Goal: Task Accomplishment & Management: Manage account settings

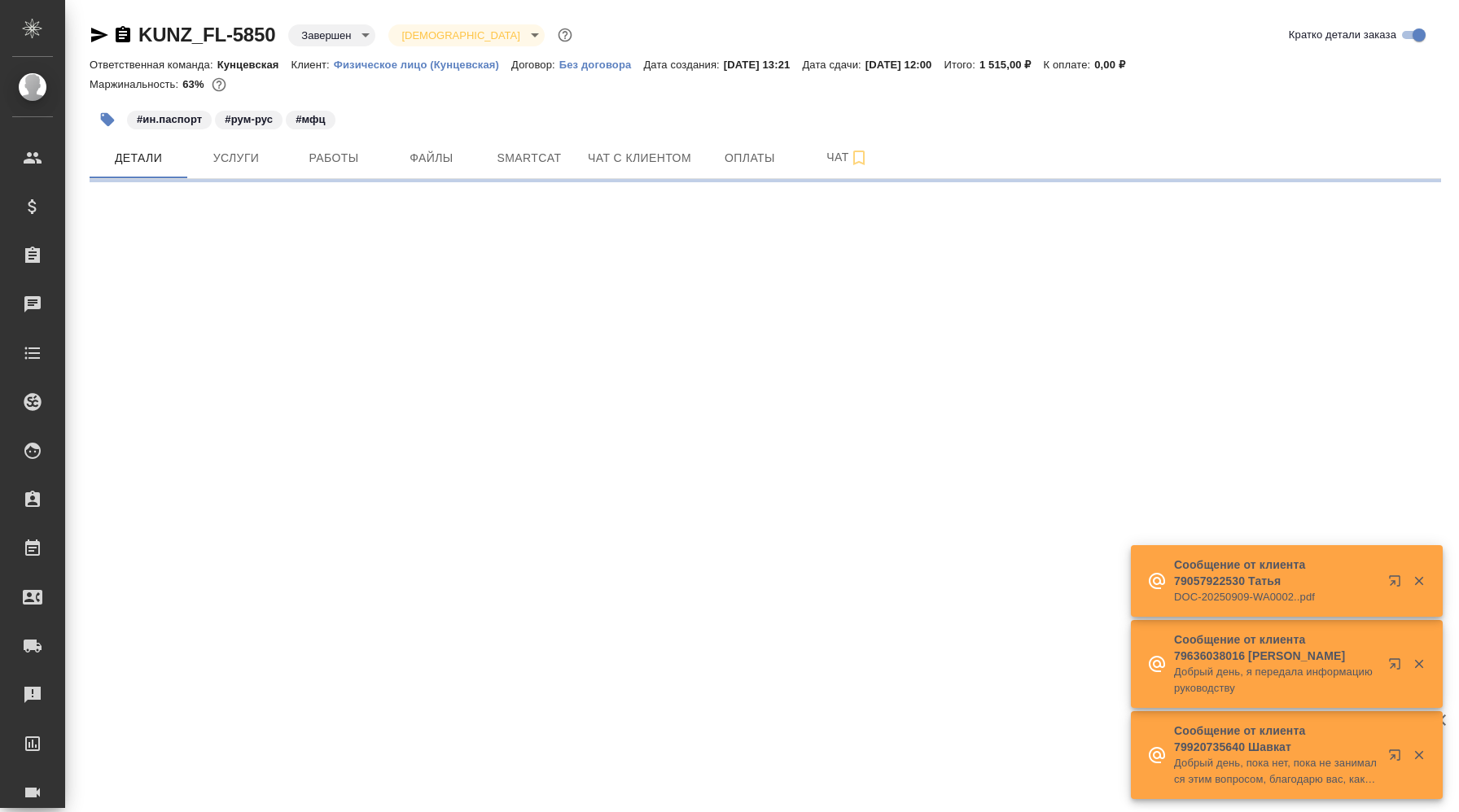
select select "RU"
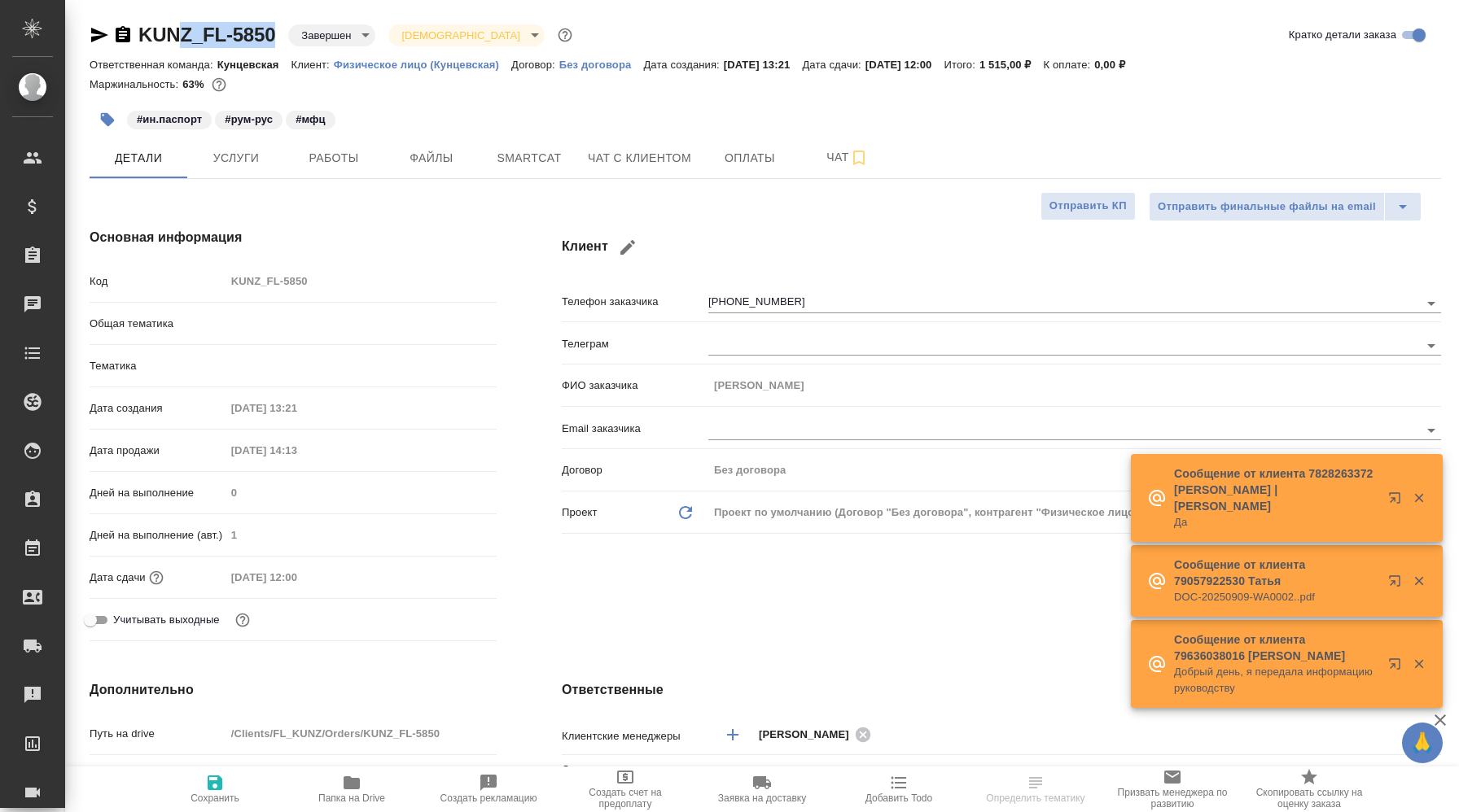
type textarea "x"
type input "Кунцевская"
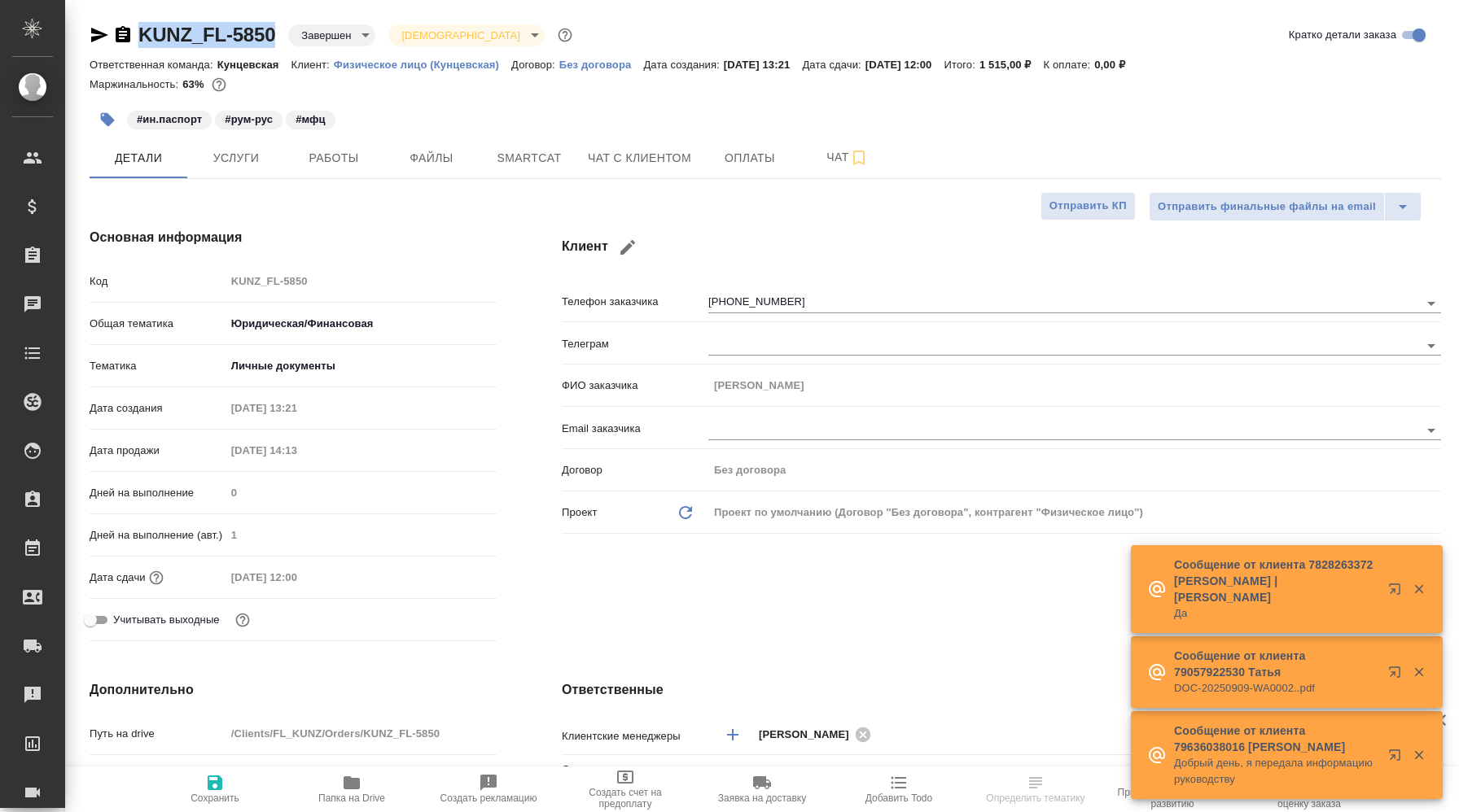
drag, startPoint x: 281, startPoint y: 36, endPoint x: 135, endPoint y: 34, distance: 146.0
click at [135, 34] on div "KUNZ_FL-5850 Завершен closed Святая троица holyTrinity" at bounding box center [333, 35] width 486 height 26
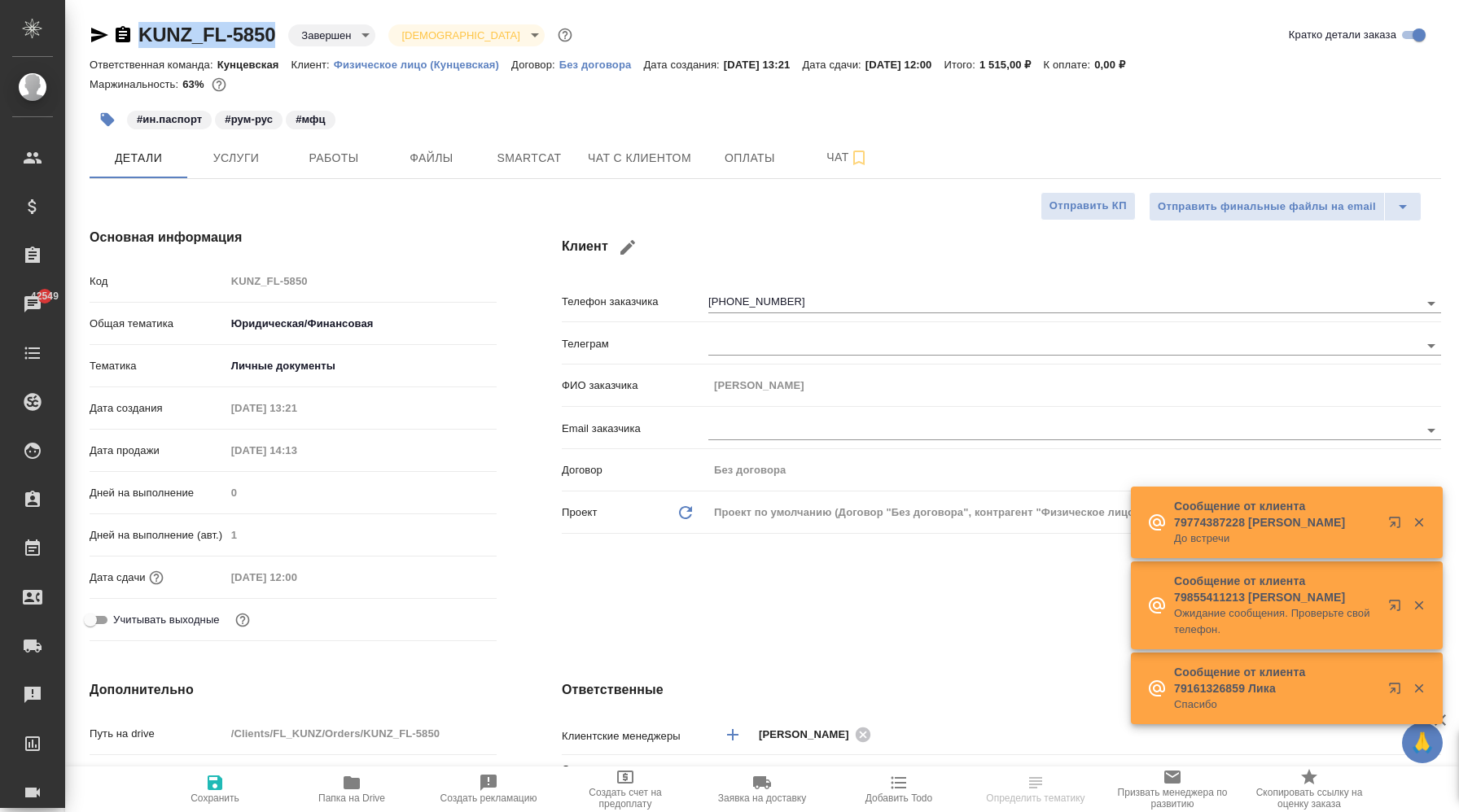
type textarea "x"
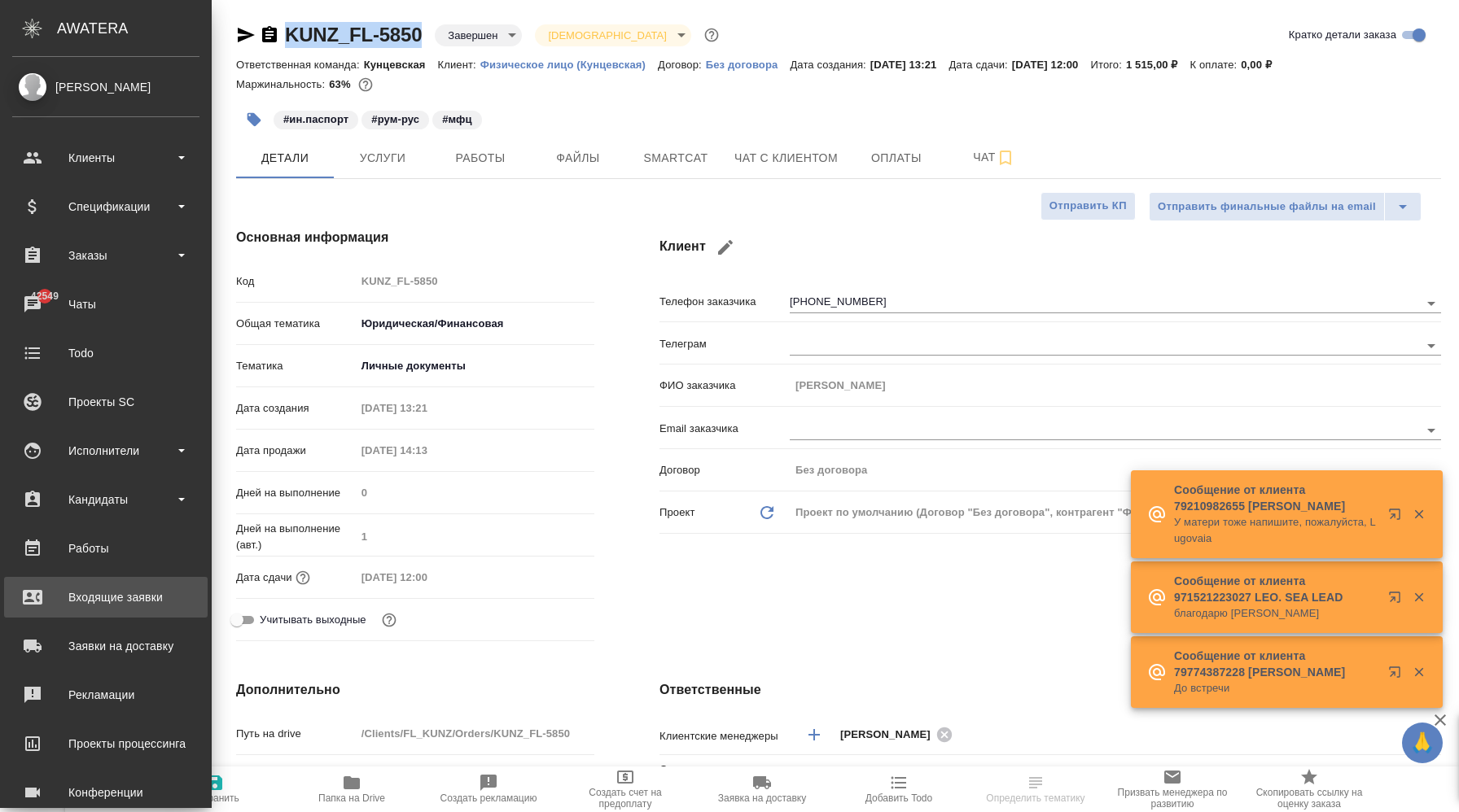
click at [100, 610] on link "Входящие заявки" at bounding box center [105, 597] width 203 height 41
type textarea "x"
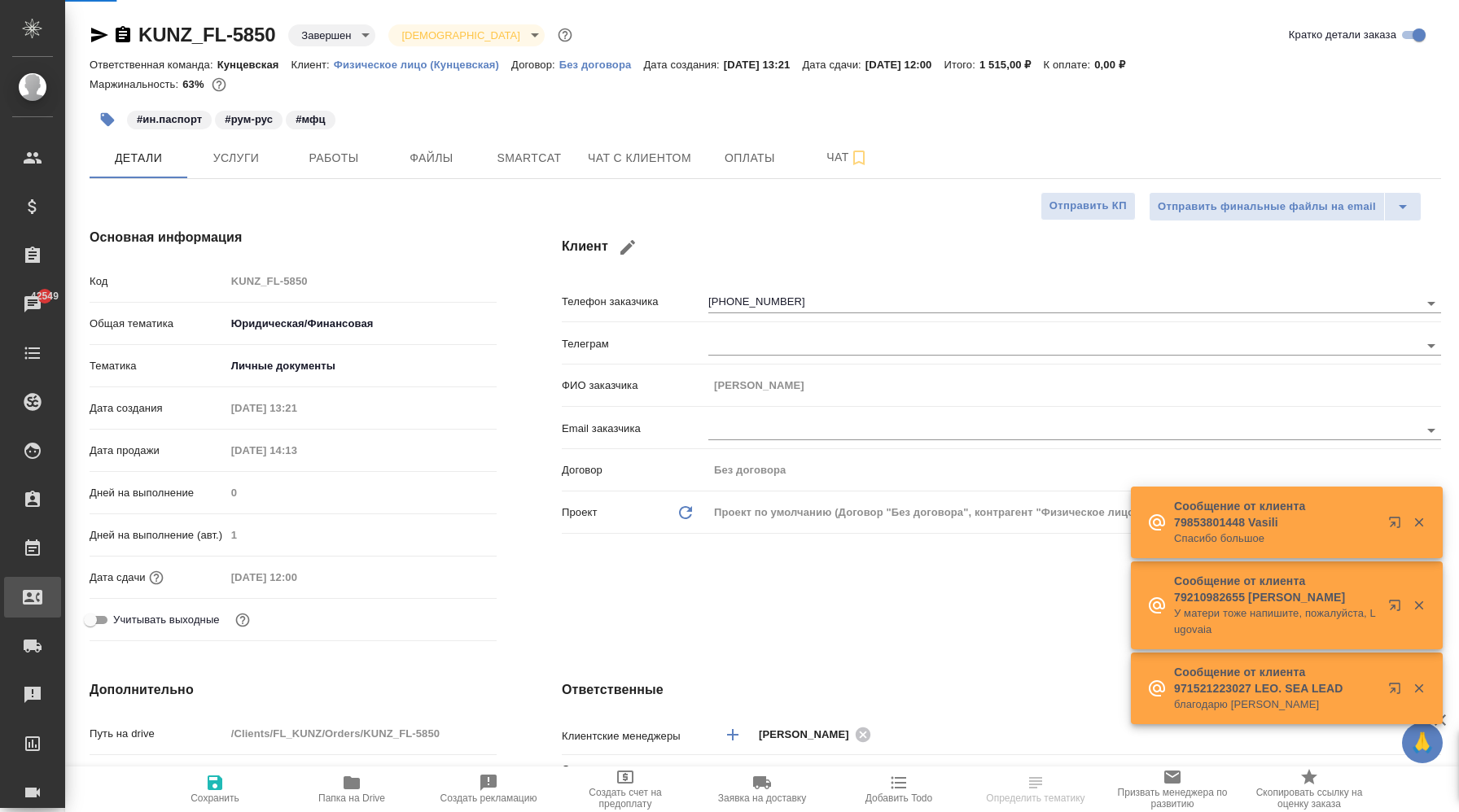
select select "RU"
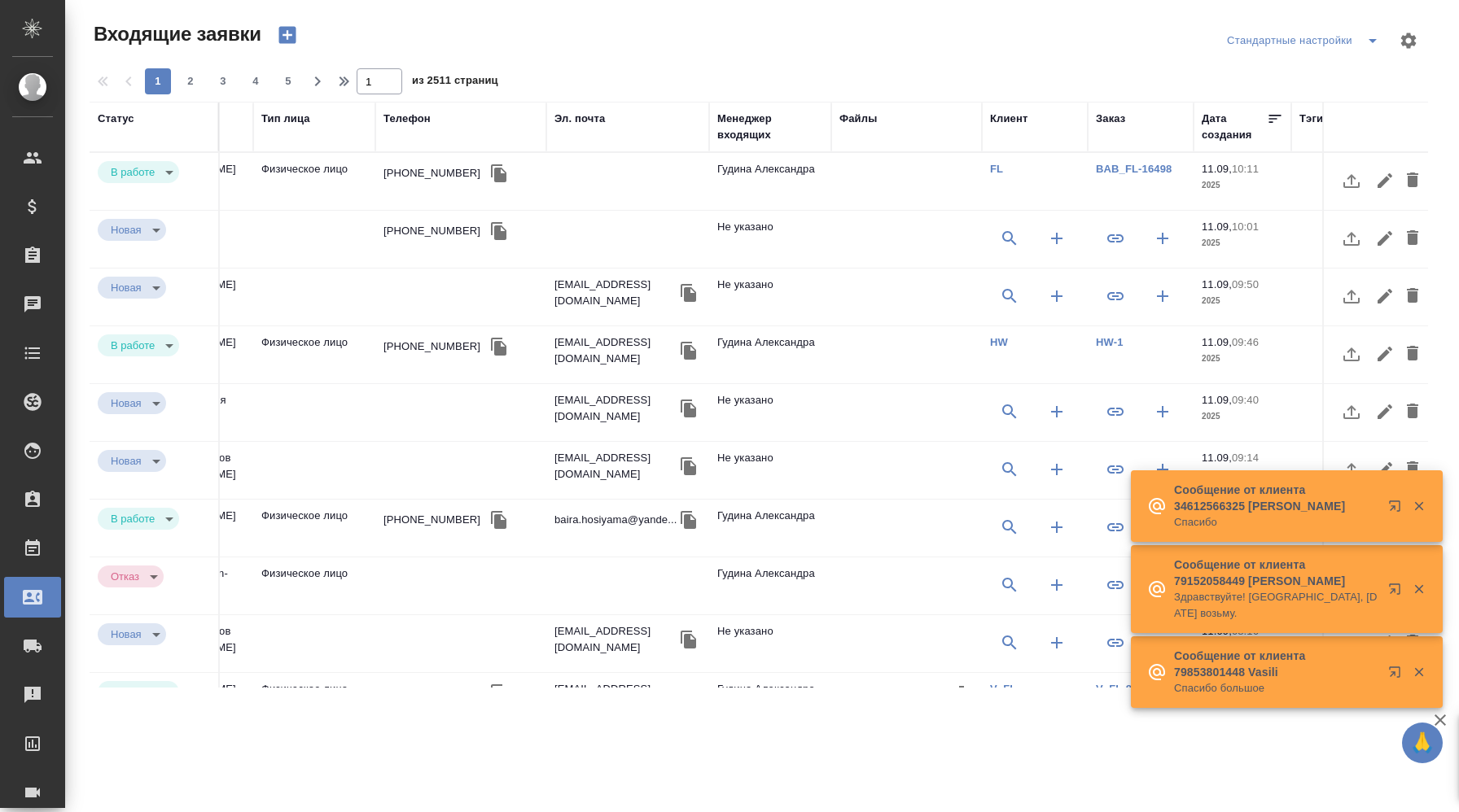
scroll to position [0, 811]
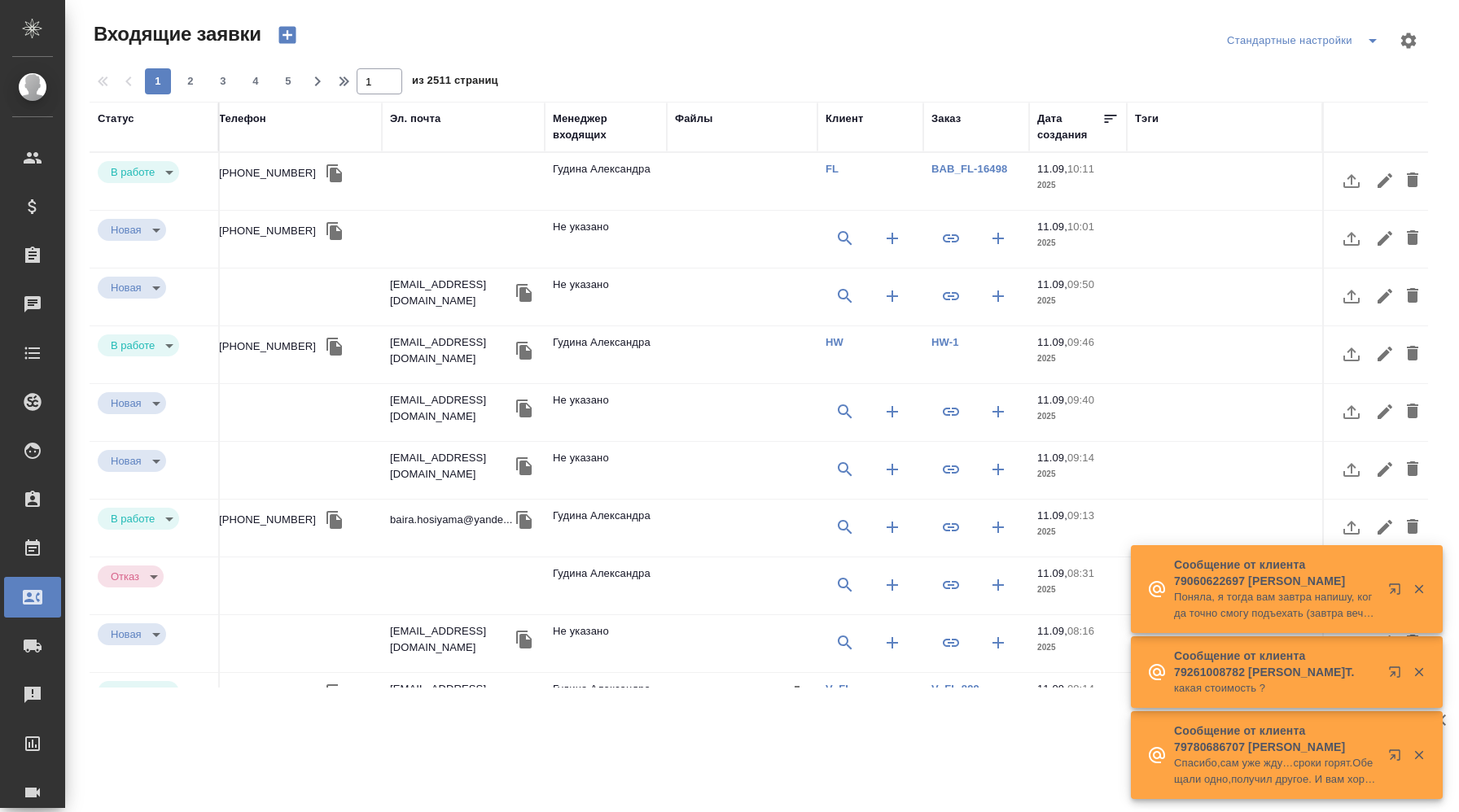
click at [945, 121] on div "Заказ" at bounding box center [946, 119] width 29 height 17
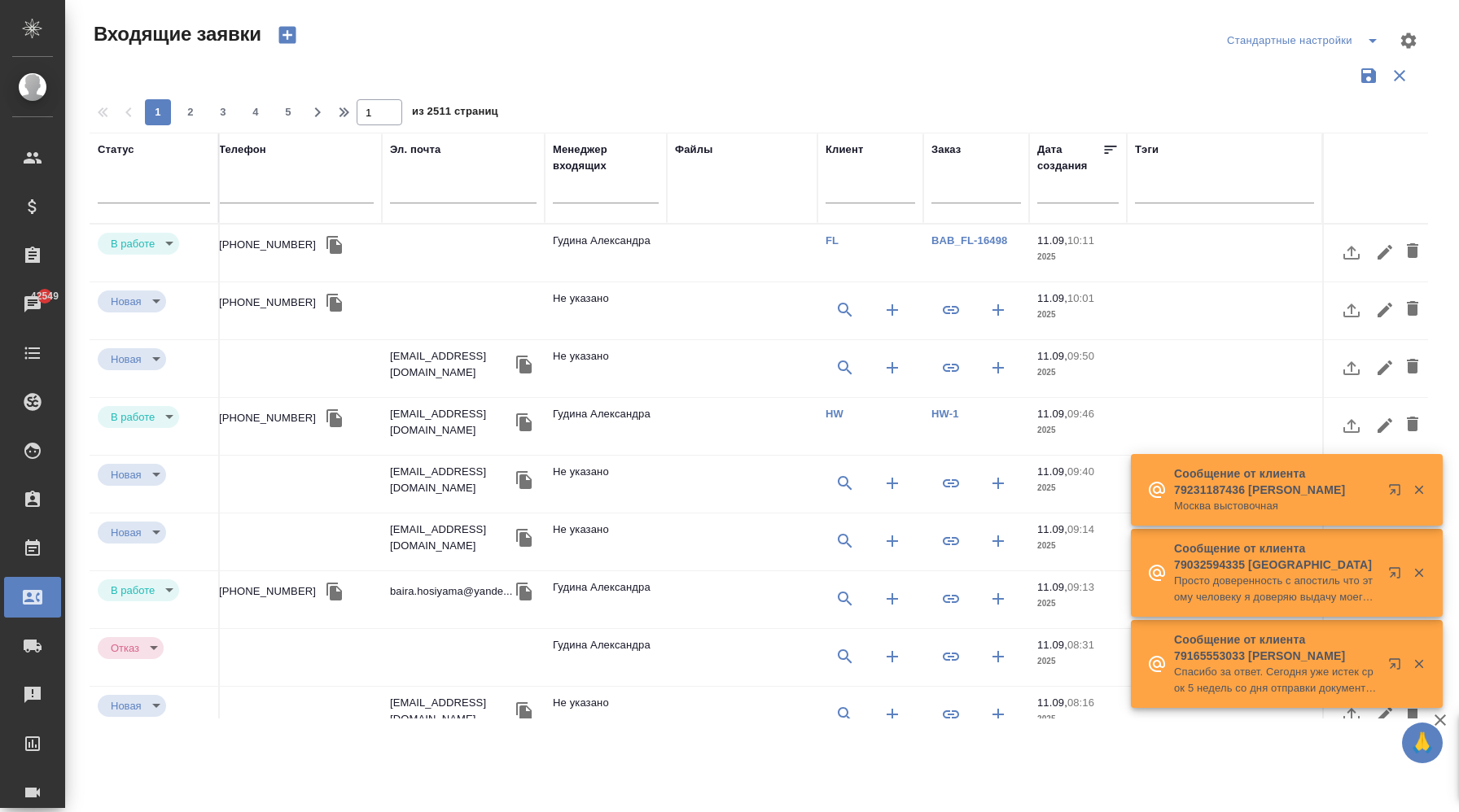
click at [967, 194] on input "text" at bounding box center [977, 192] width 89 height 20
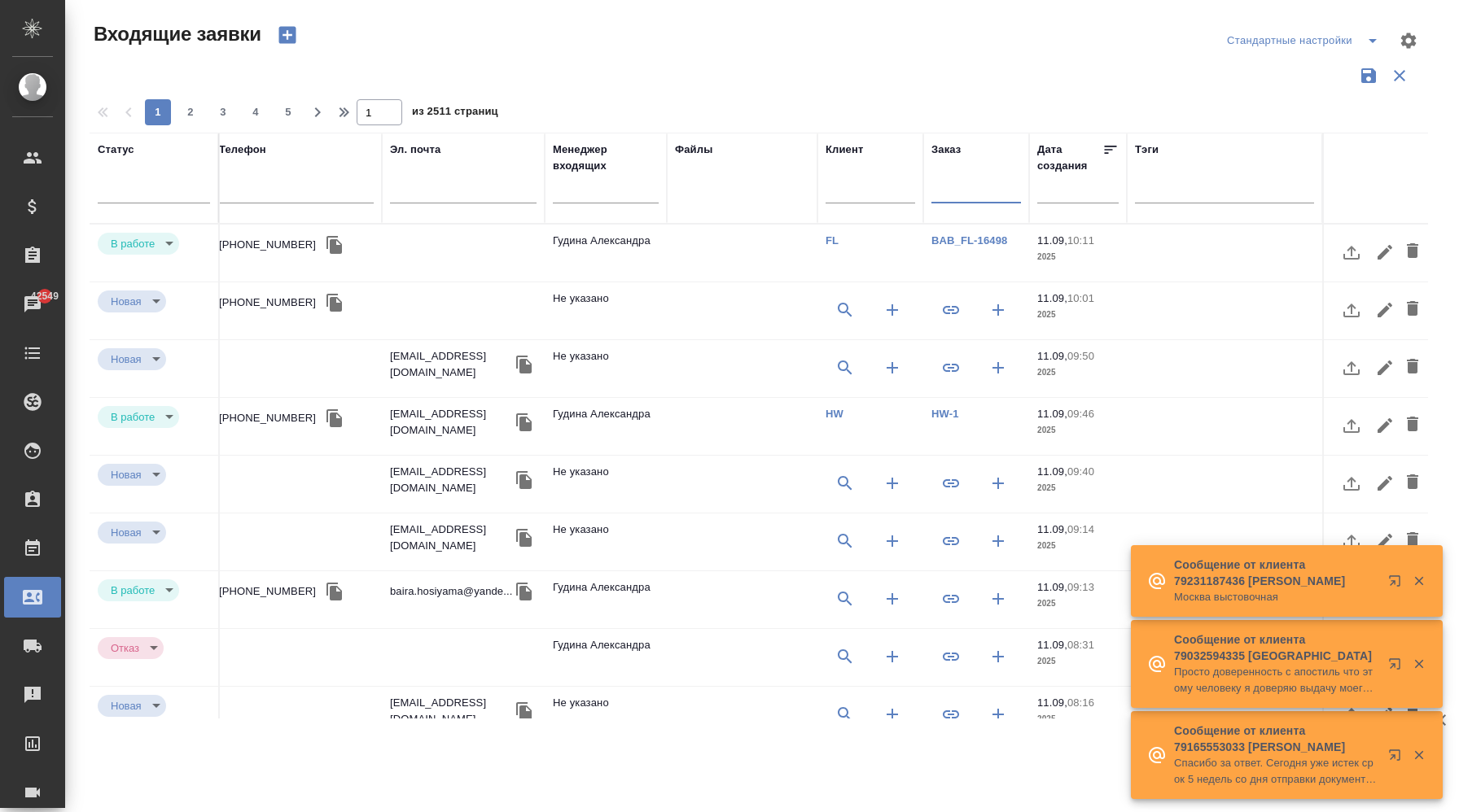
paste input "KUNZ_FL-5850"
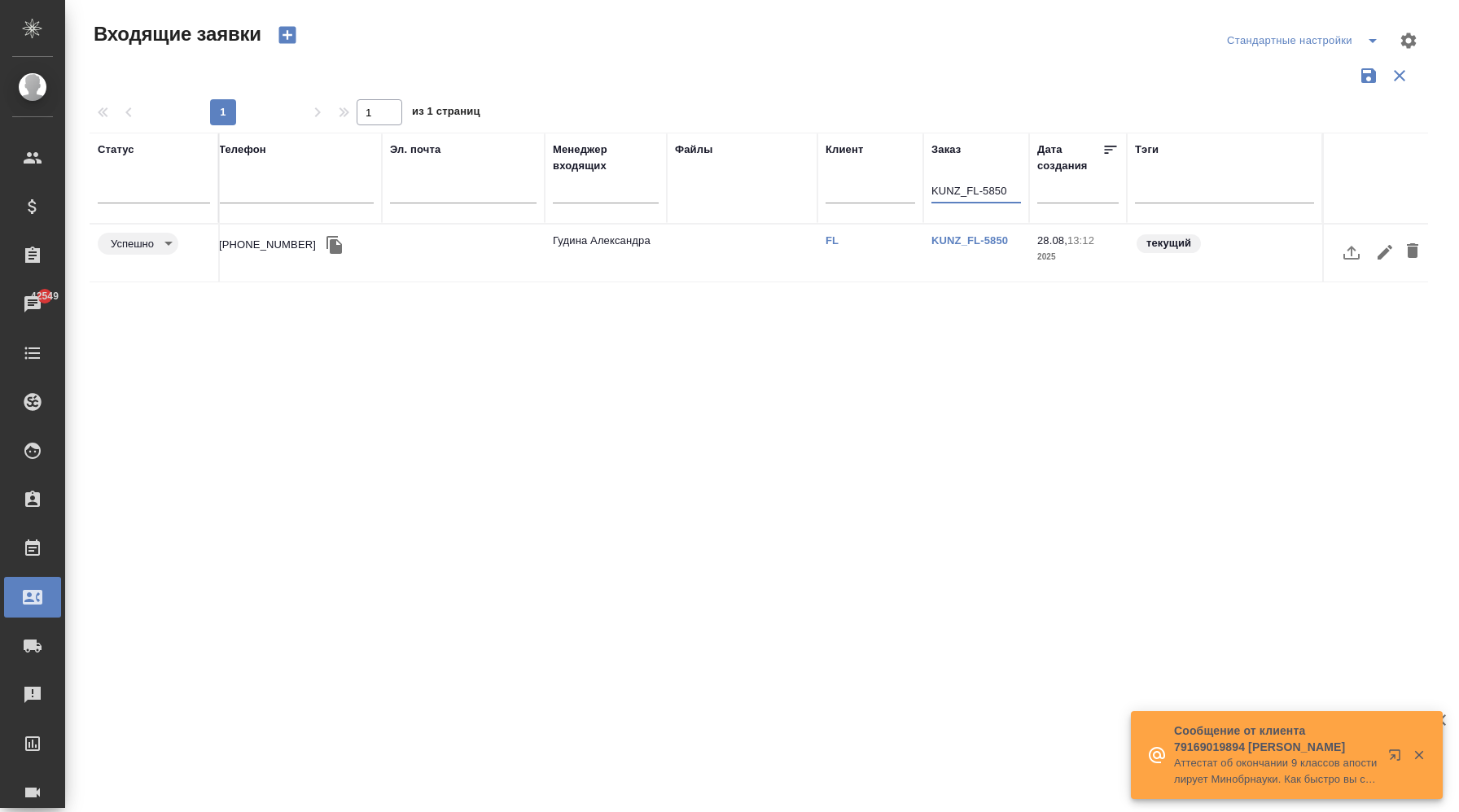
click at [995, 193] on input "KUNZ_FL-5850" at bounding box center [977, 192] width 89 height 20
paste input "V_FL-752"
type input "V_FL-752"
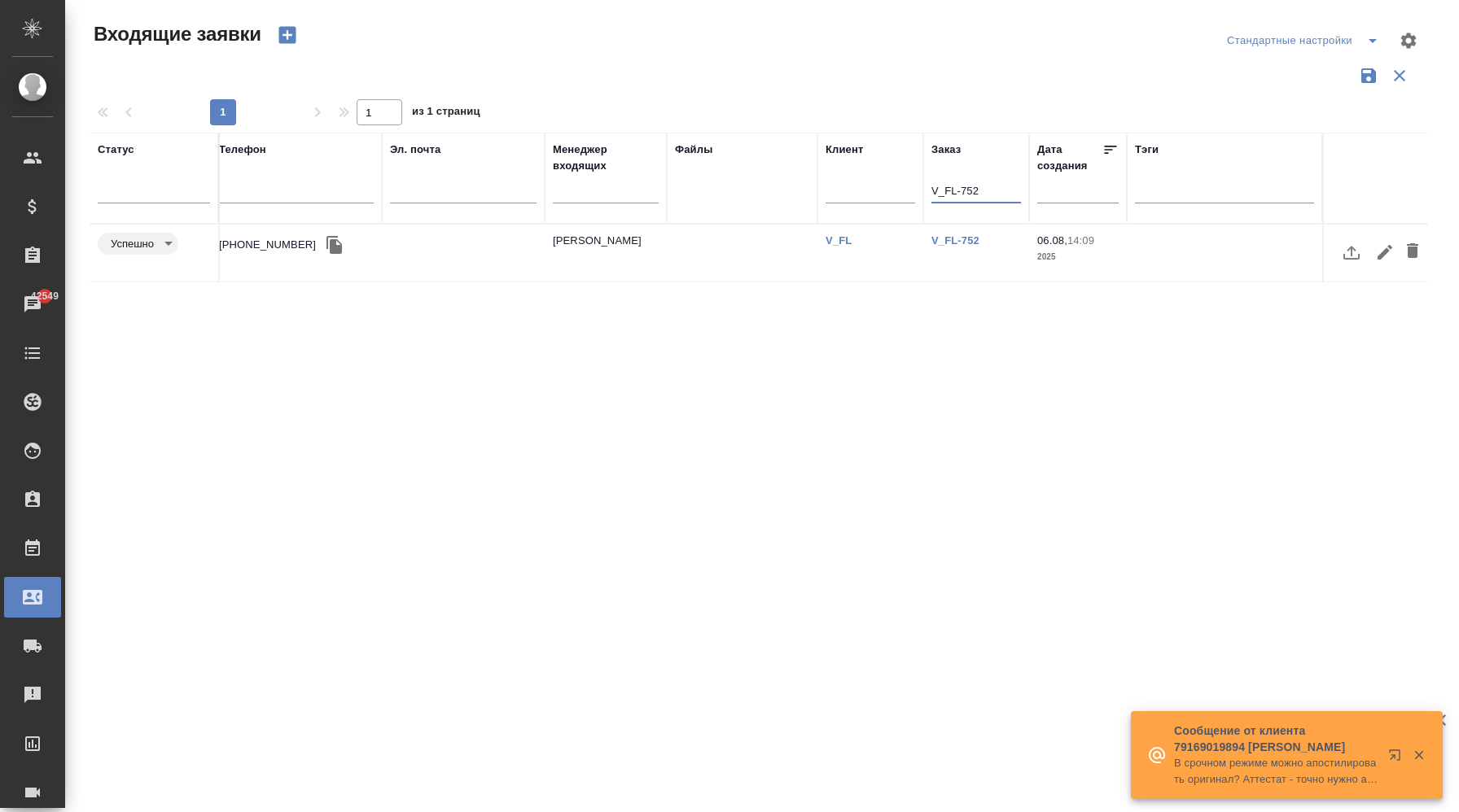
scroll to position [0, 0]
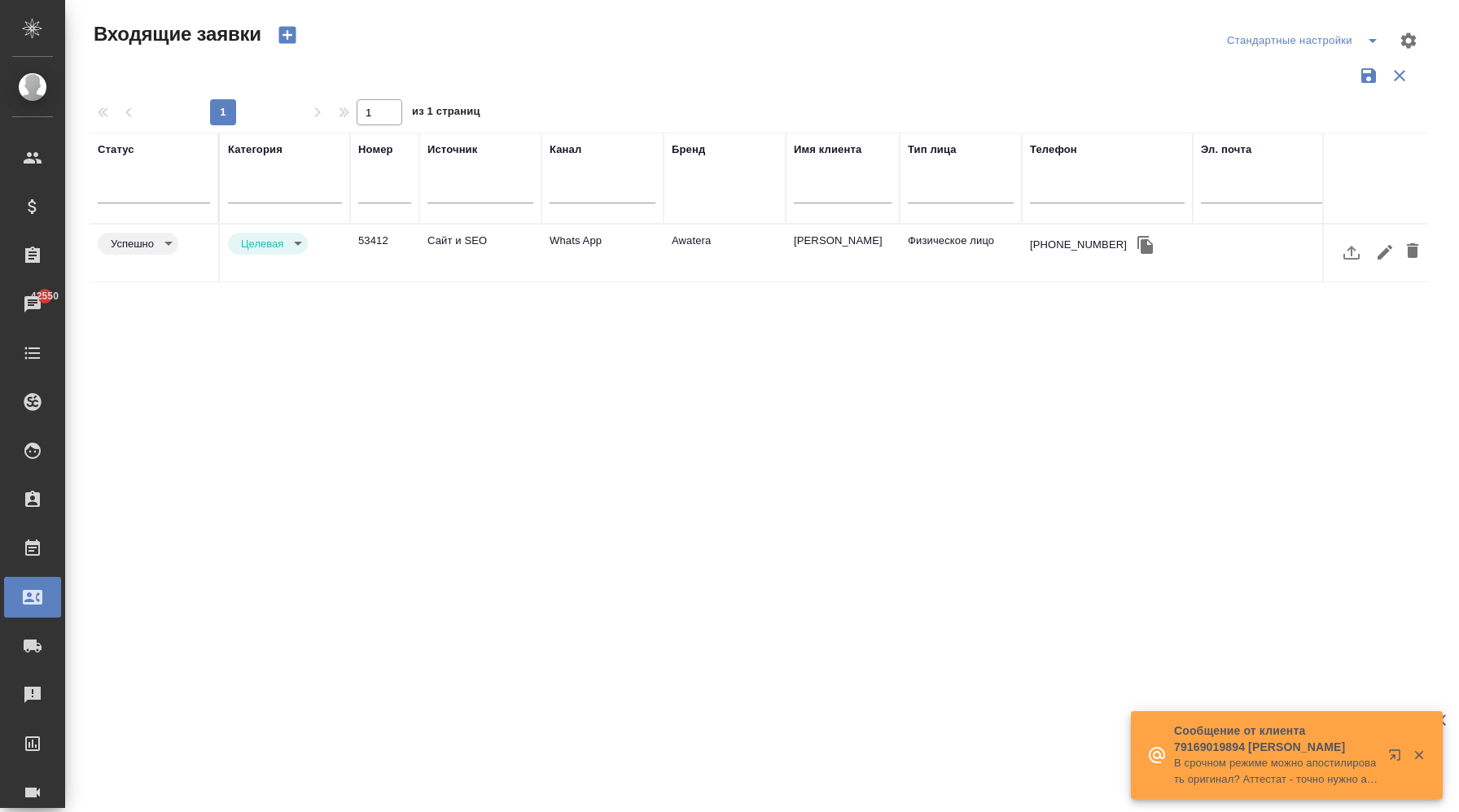
click at [610, 247] on td "Whats App" at bounding box center [603, 253] width 123 height 57
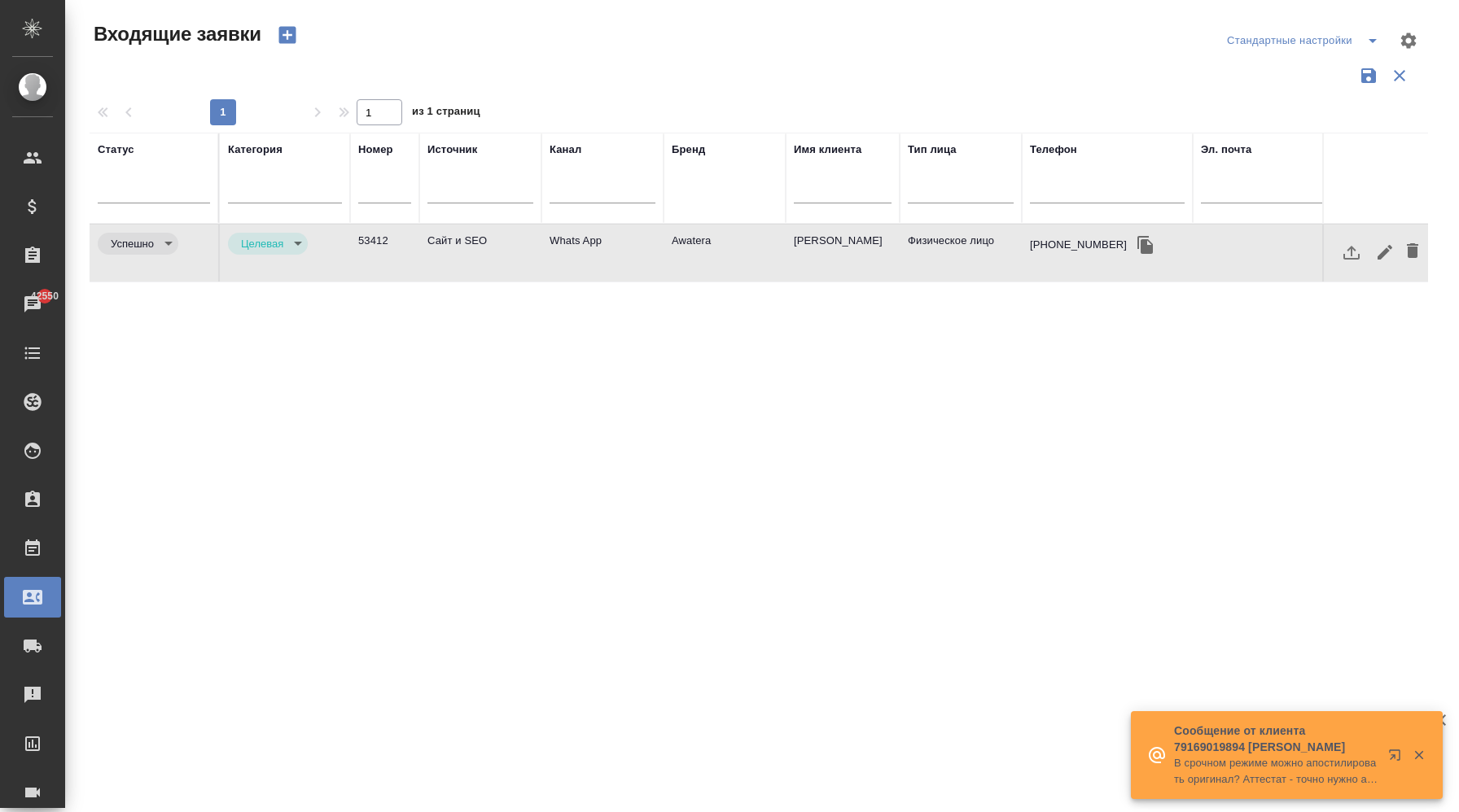
click at [610, 247] on td "Whats App" at bounding box center [603, 253] width 123 height 57
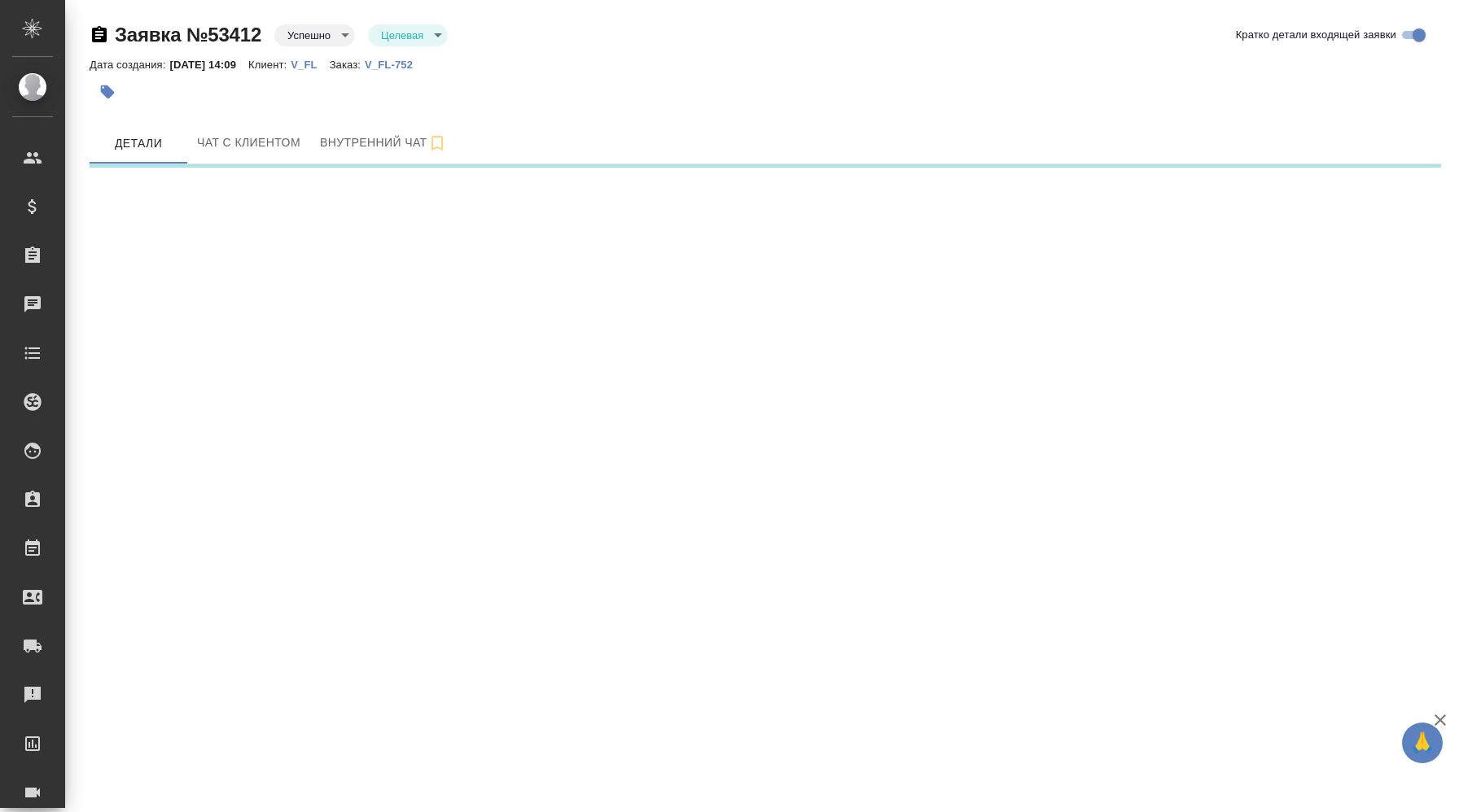
select select "RU"
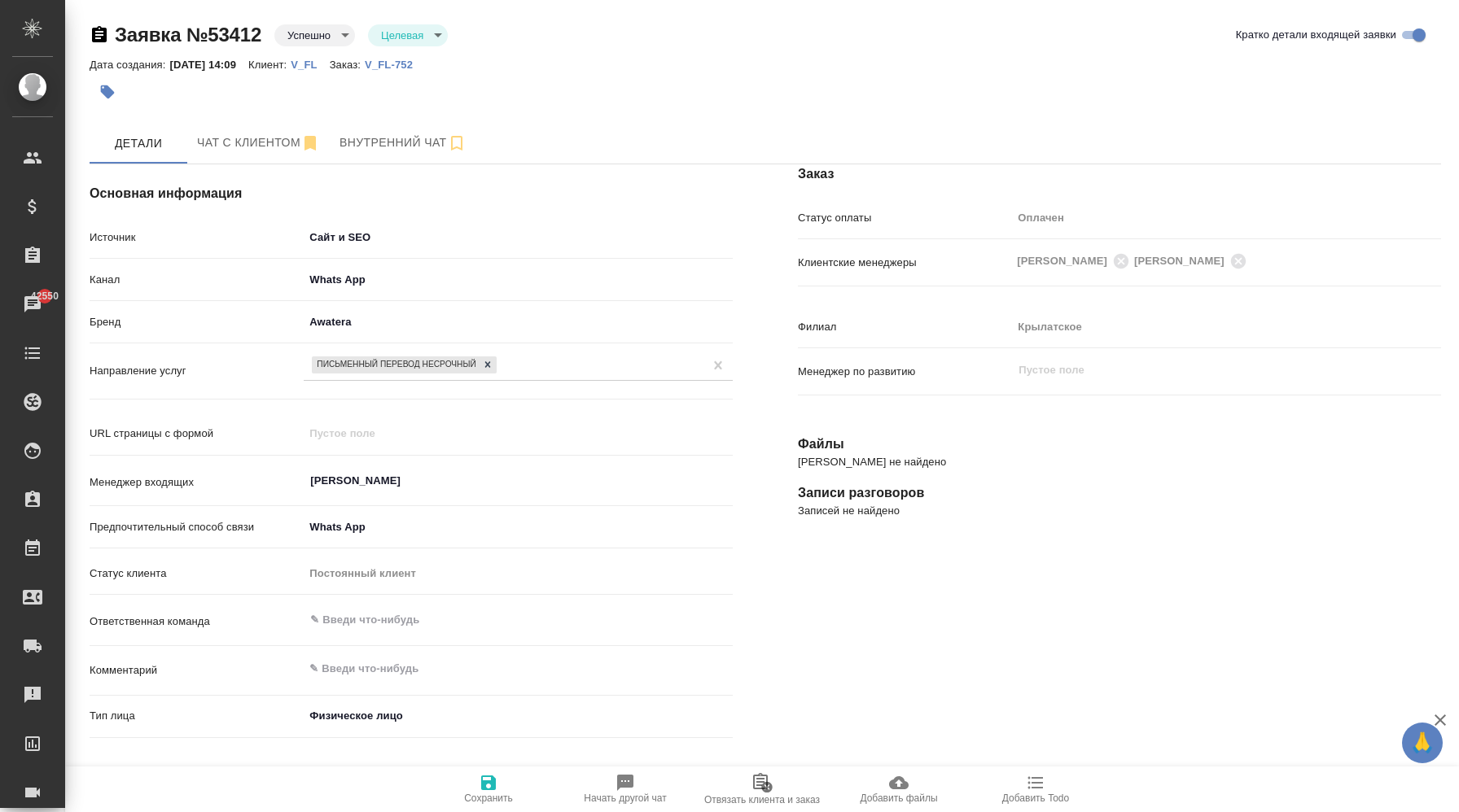
type textarea "x"
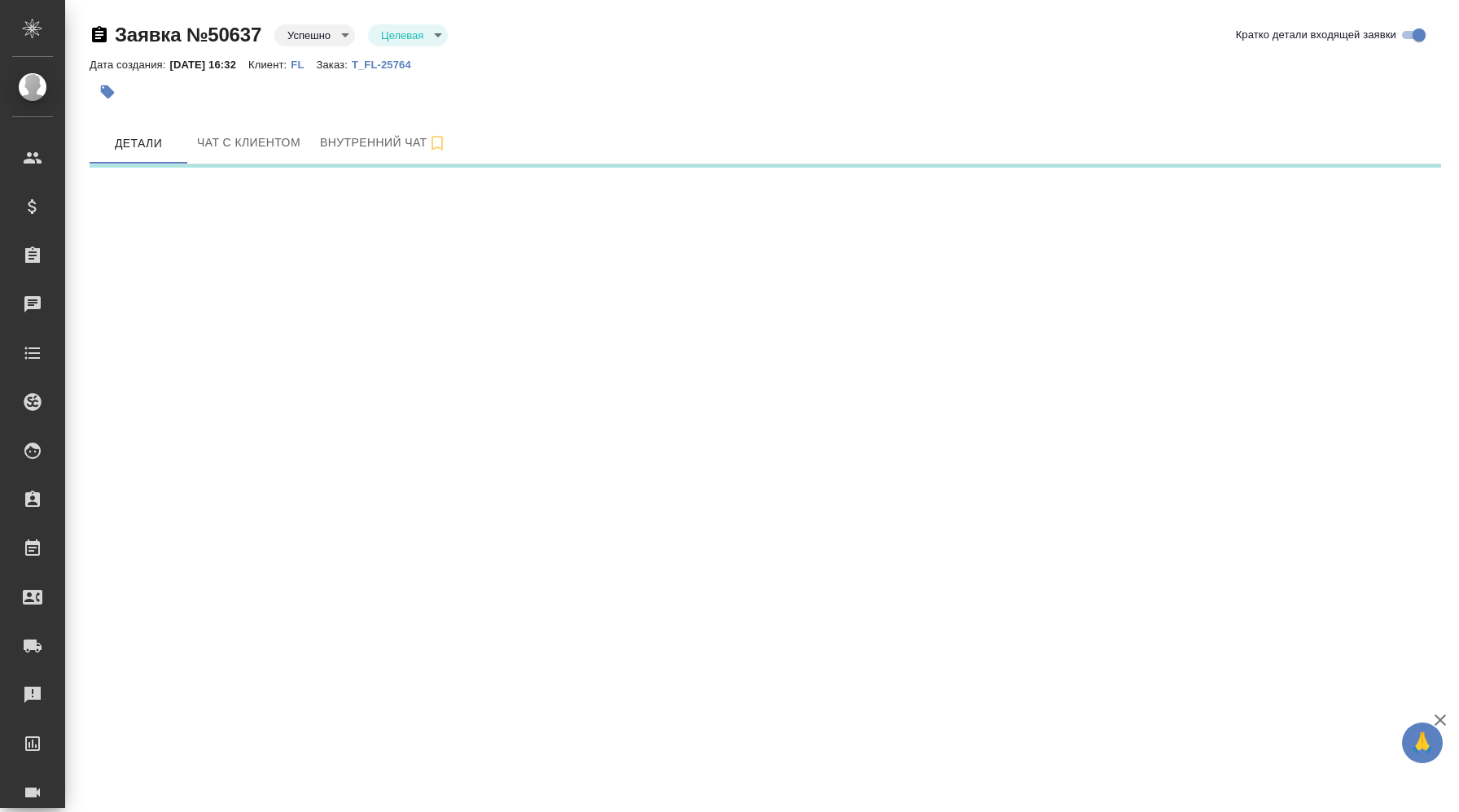
select select "RU"
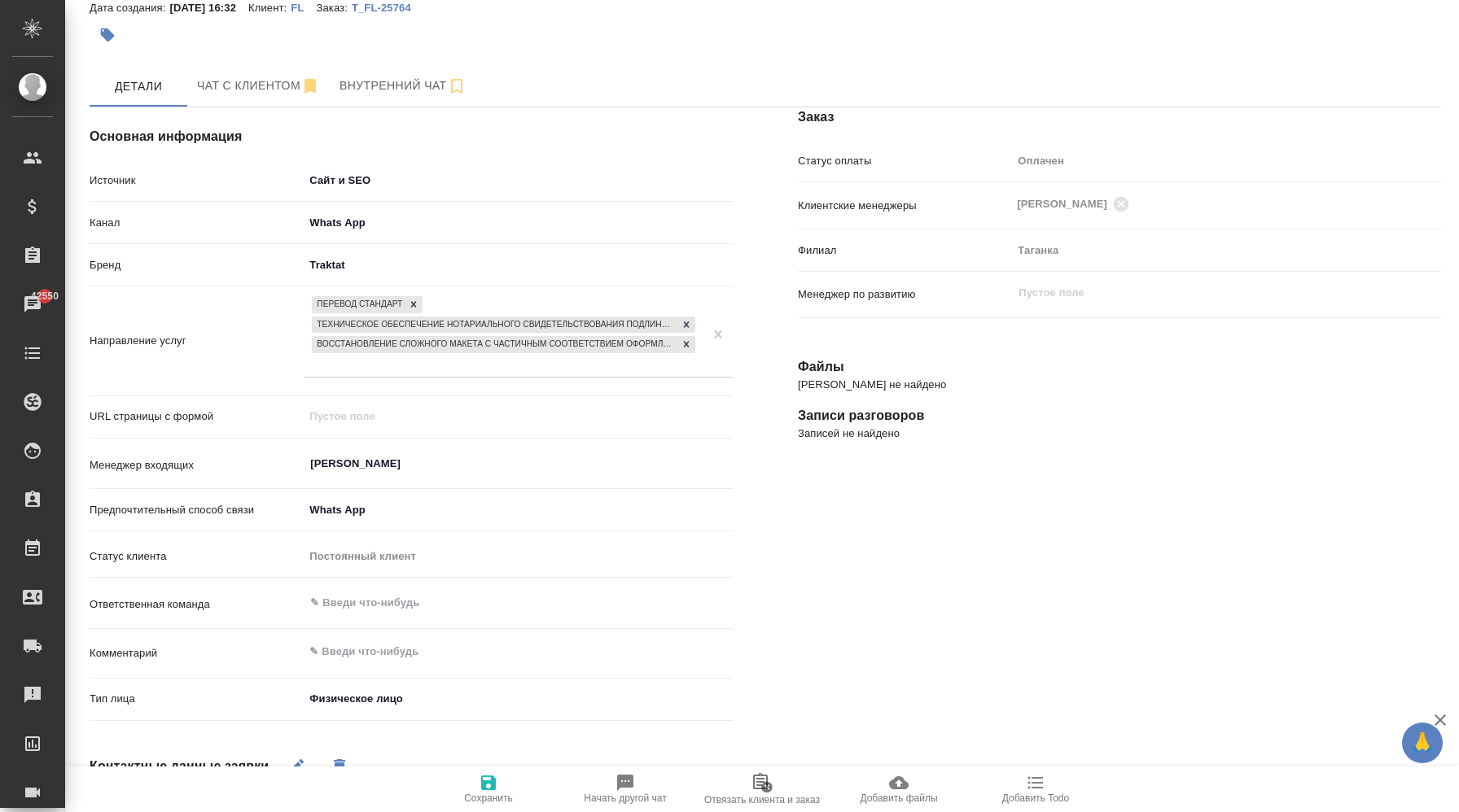
scroll to position [105, 0]
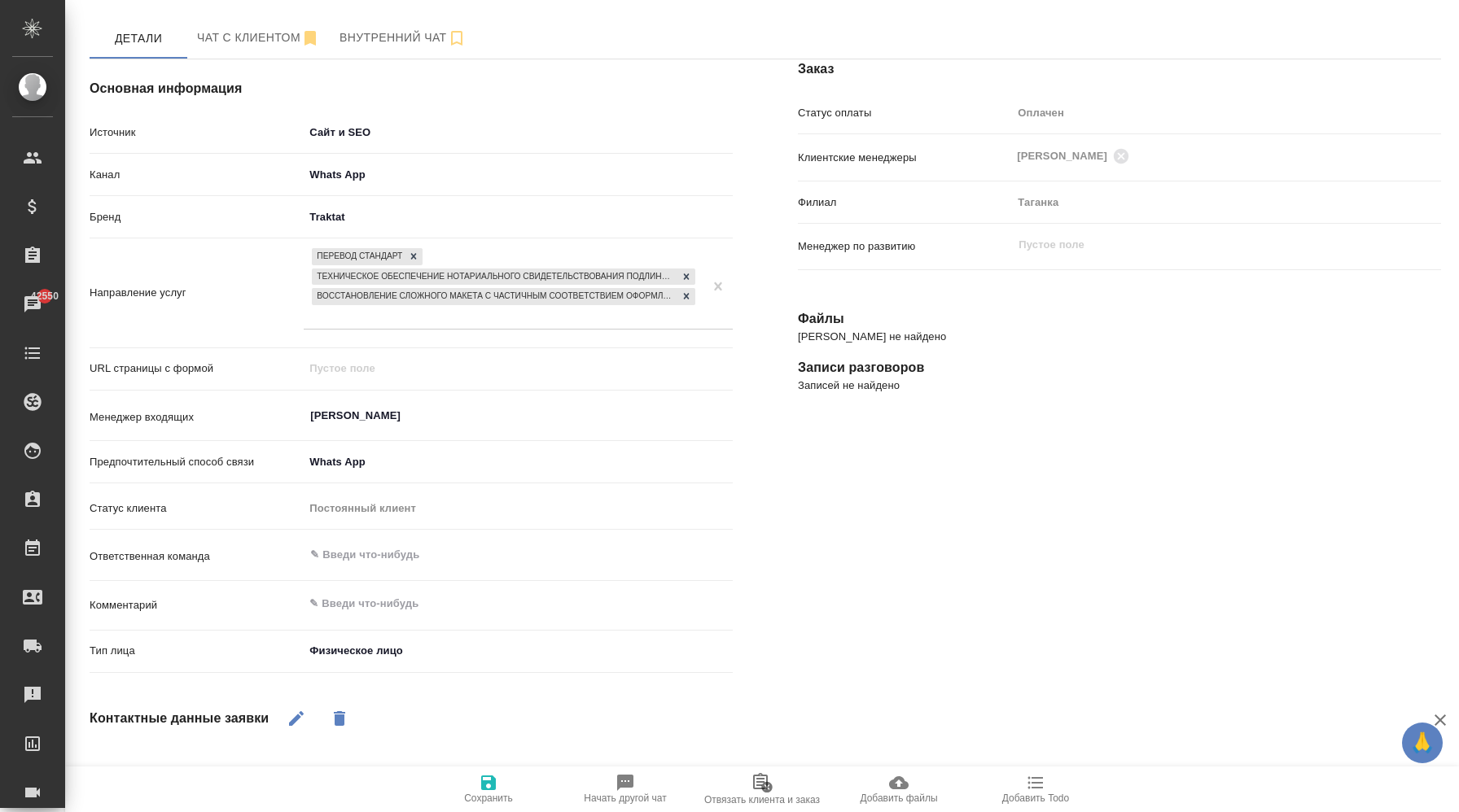
type textarea "x"
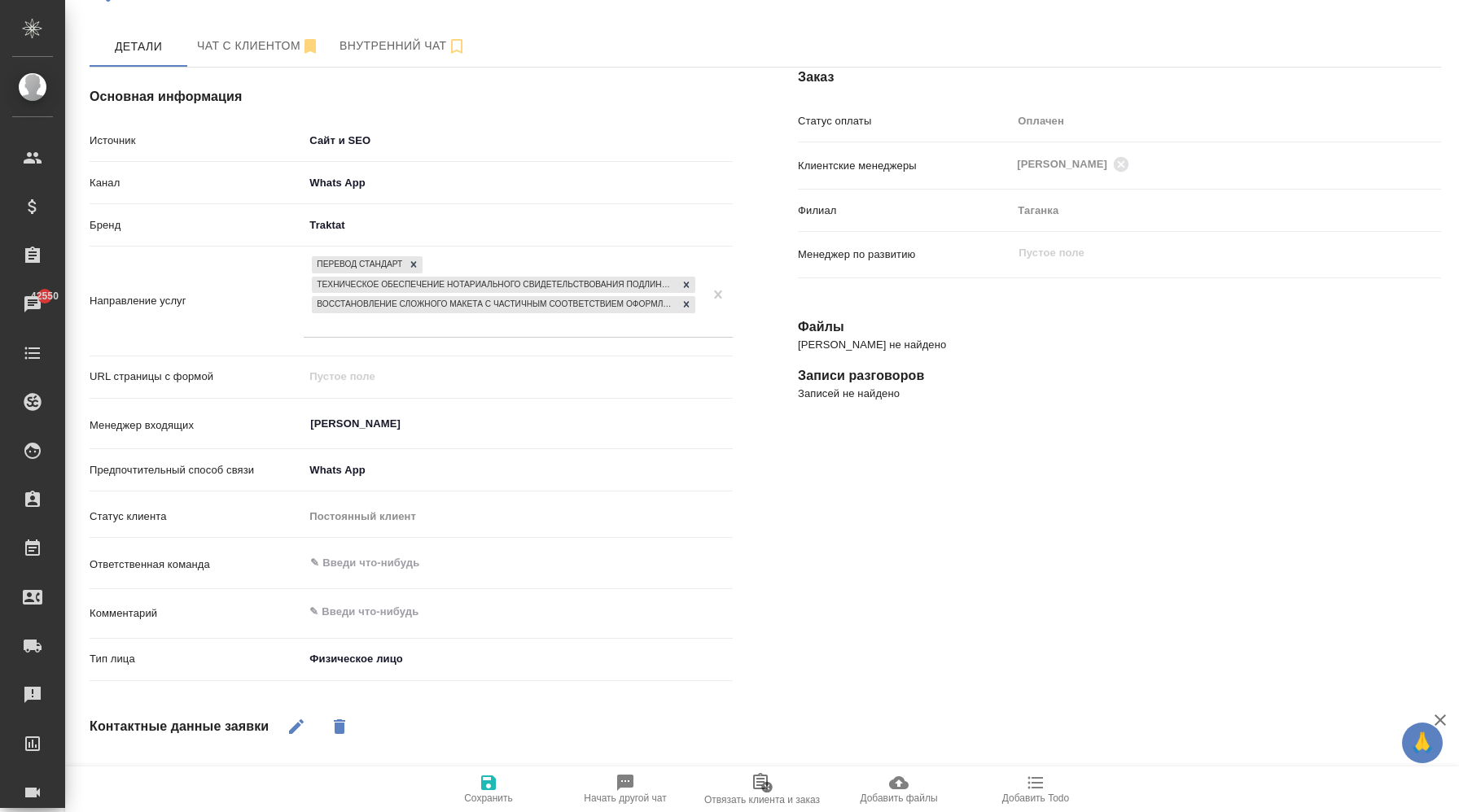
scroll to position [128, 0]
